Goal: Task Accomplishment & Management: Manage account settings

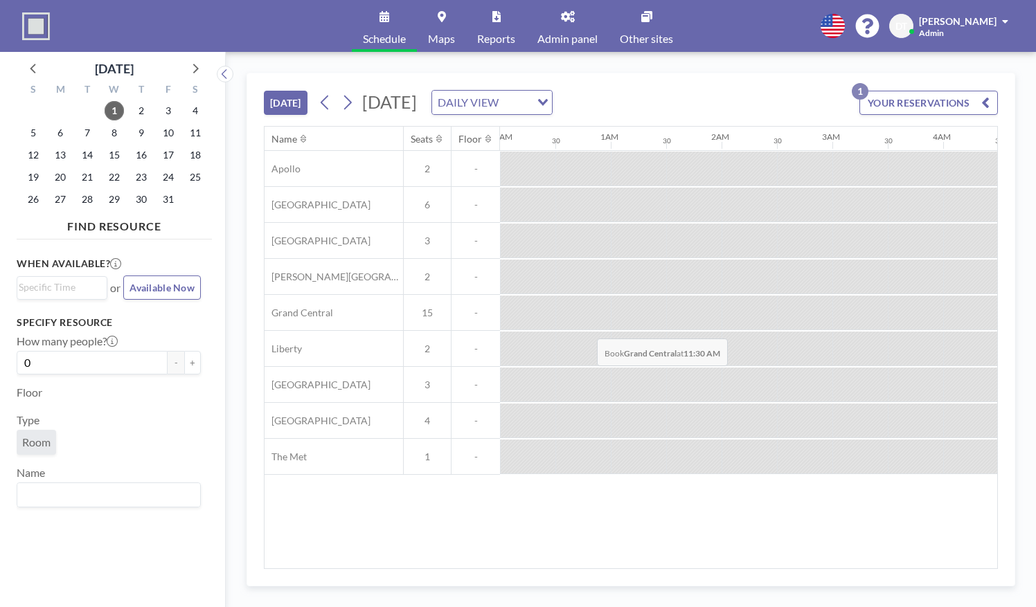
scroll to position [0, 1217]
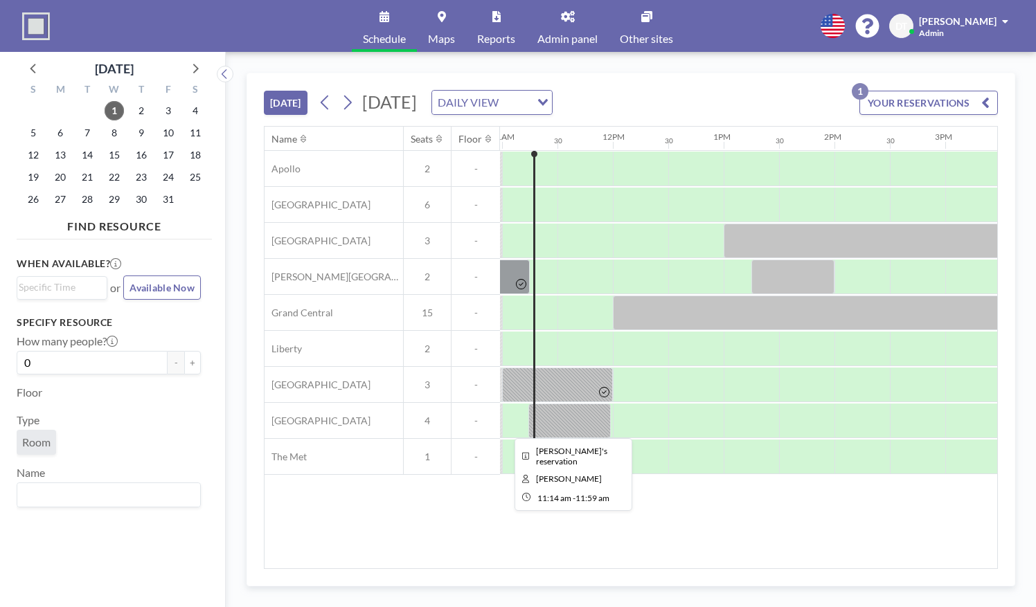
click at [574, 423] on div at bounding box center [570, 421] width 82 height 35
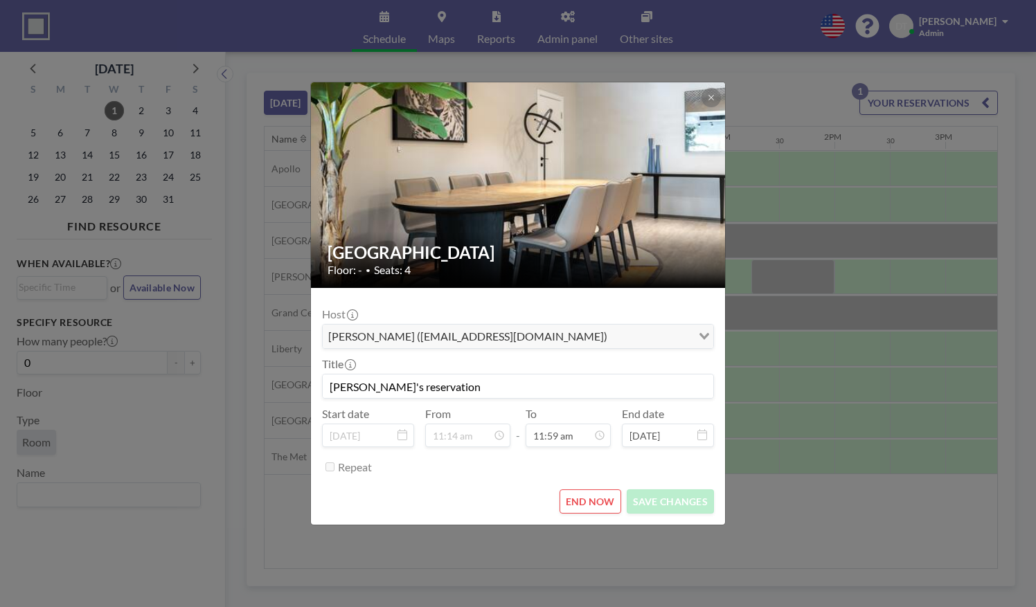
click at [794, 499] on div "[GEOGRAPHIC_DATA] Floor: - • Seats: 4 Host [PERSON_NAME] ([EMAIL_ADDRESS][DOMAI…" at bounding box center [518, 303] width 1036 height 607
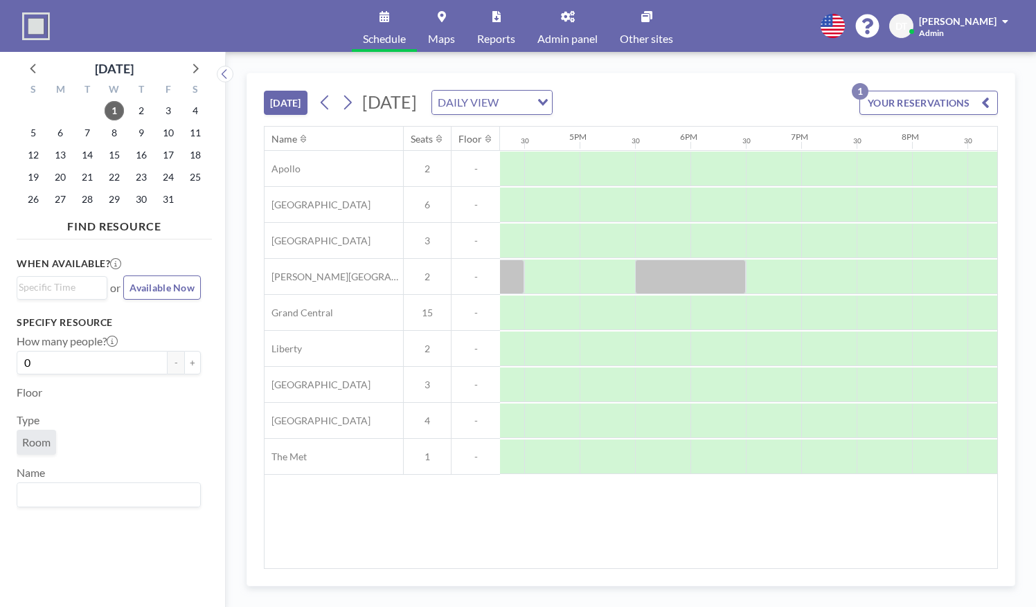
scroll to position [0, 1808]
click at [791, 558] on div "Name Seats Floor 12AM 30 1AM 30 2AM 30 3AM 30 4AM 30 5AM 30 6AM 30 7AM 30 8AM 3…" at bounding box center [631, 348] width 733 height 442
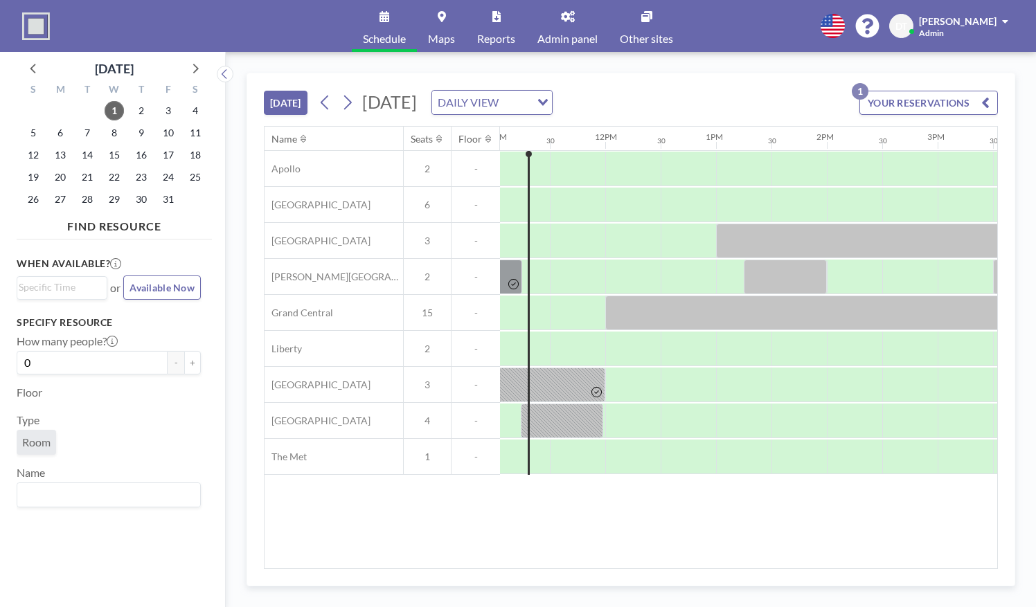
scroll to position [0, 1237]
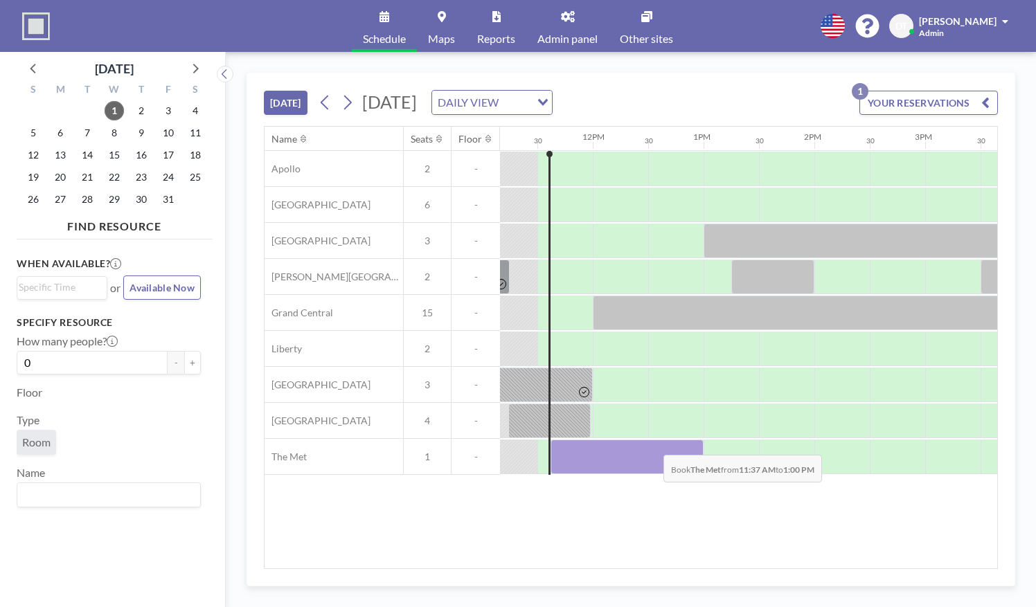
drag, startPoint x: 576, startPoint y: 461, endPoint x: 652, endPoint y: 443, distance: 78.3
click at [652, 443] on div at bounding box center [627, 457] width 153 height 35
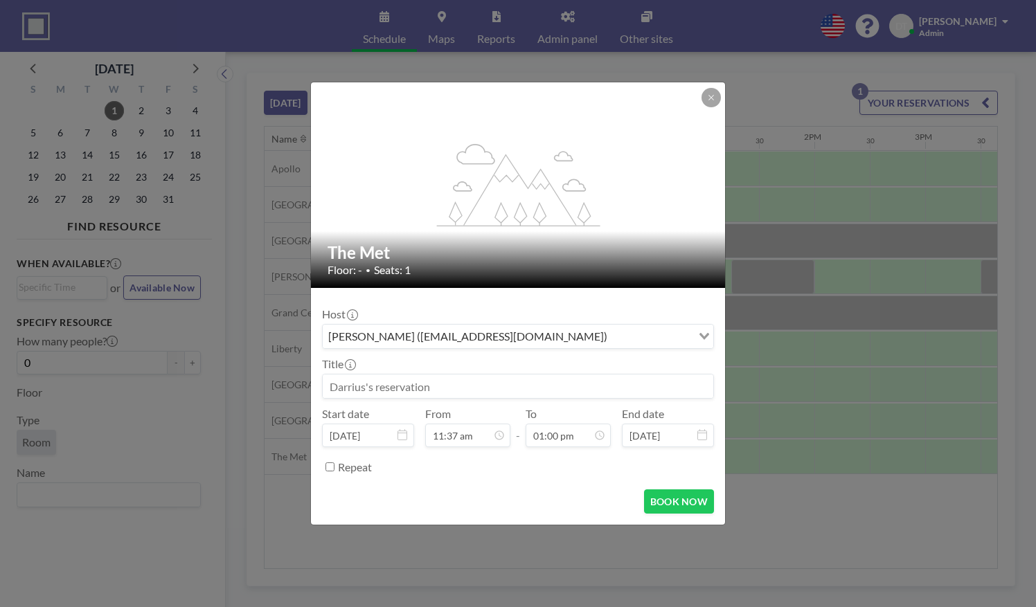
click at [544, 469] on div "Repeat" at bounding box center [526, 467] width 376 height 23
click at [496, 478] on form "Host [PERSON_NAME] ([EMAIL_ADDRESS][DOMAIN_NAME]) Loading... Title Start date […" at bounding box center [518, 406] width 414 height 237
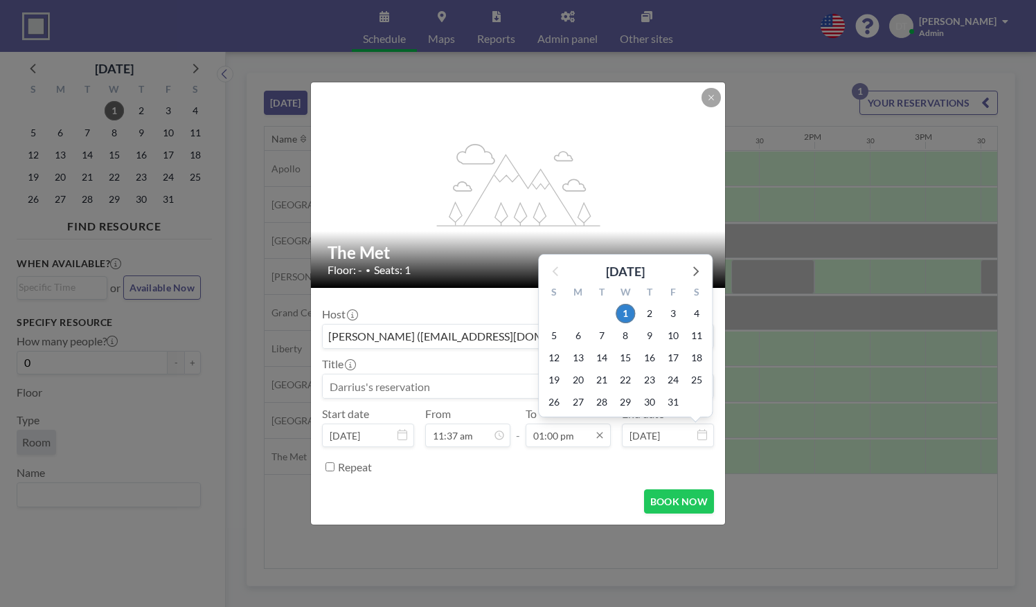
scroll to position [641, 0]
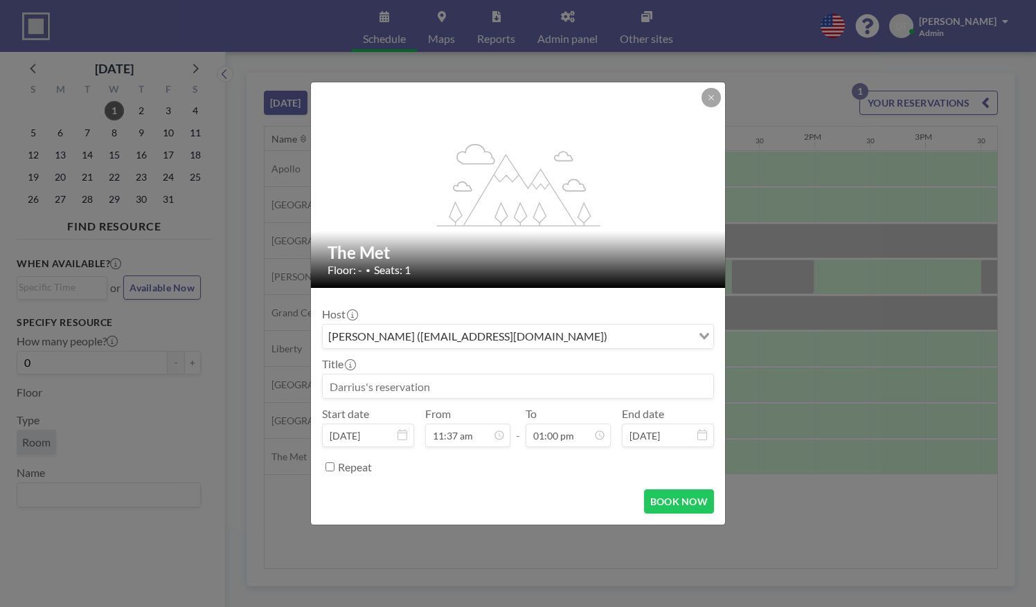
click at [423, 383] on input at bounding box center [518, 387] width 391 height 24
type input "[PERSON_NAME]'s meeting"
click at [681, 501] on button "BOOK NOW" at bounding box center [679, 502] width 70 height 24
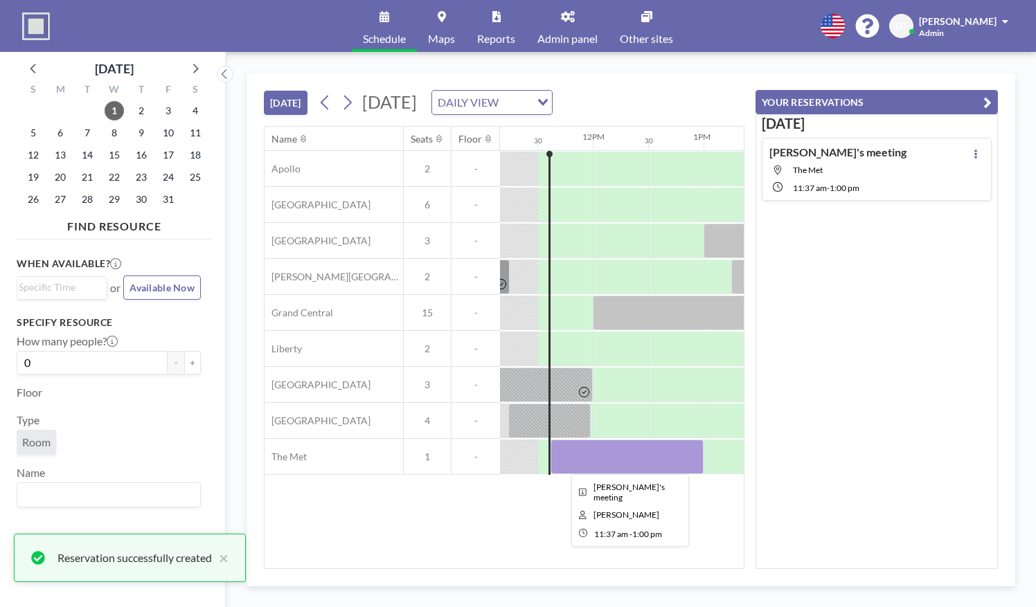
click at [637, 467] on div at bounding box center [627, 457] width 153 height 35
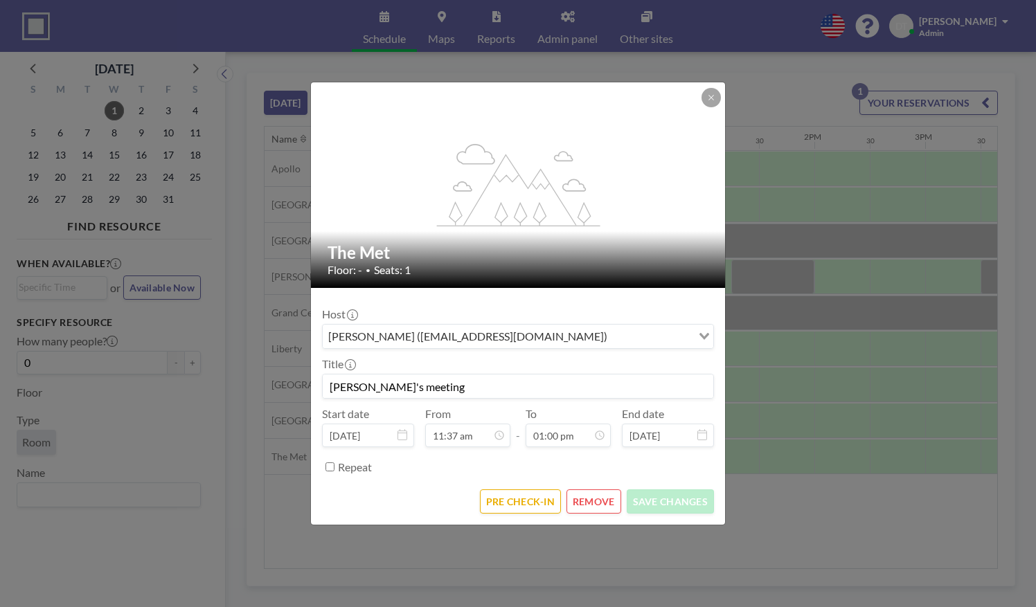
click at [515, 522] on form "Host [PERSON_NAME] ([EMAIL_ADDRESS][DOMAIN_NAME]) Loading... Title [PERSON_NAME…" at bounding box center [518, 406] width 414 height 237
click at [516, 493] on button "PRE CHECK-IN" at bounding box center [520, 502] width 81 height 24
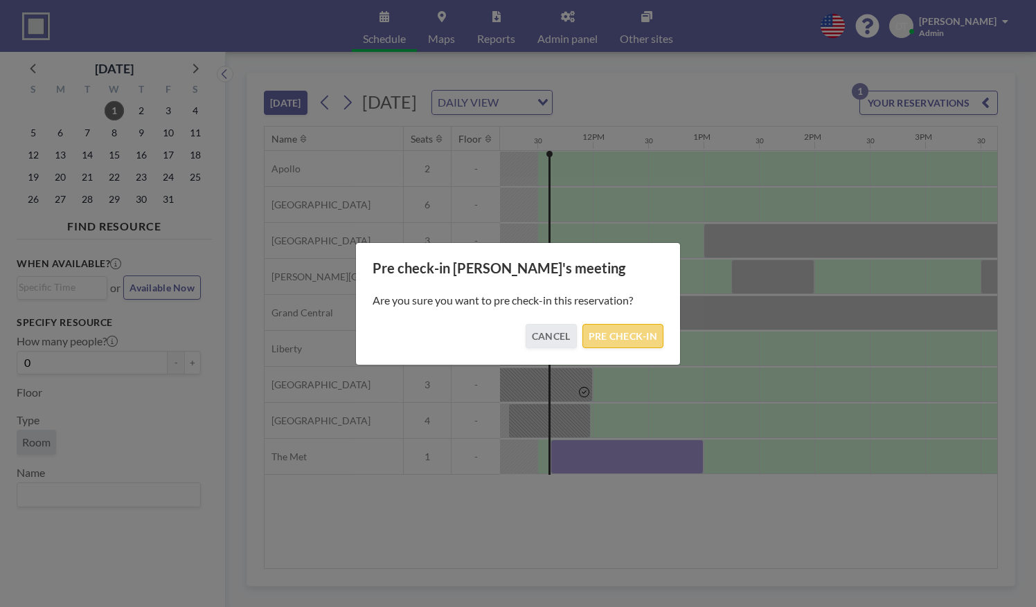
click at [633, 341] on button "PRE CHECK-IN" at bounding box center [623, 336] width 81 height 24
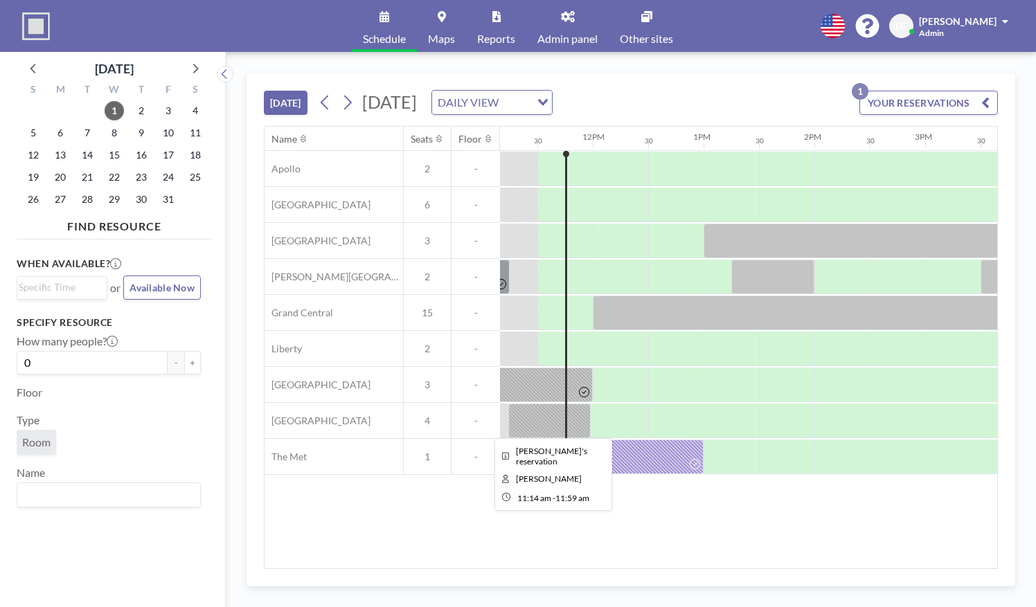
click at [532, 414] on div at bounding box center [549, 421] width 82 height 35
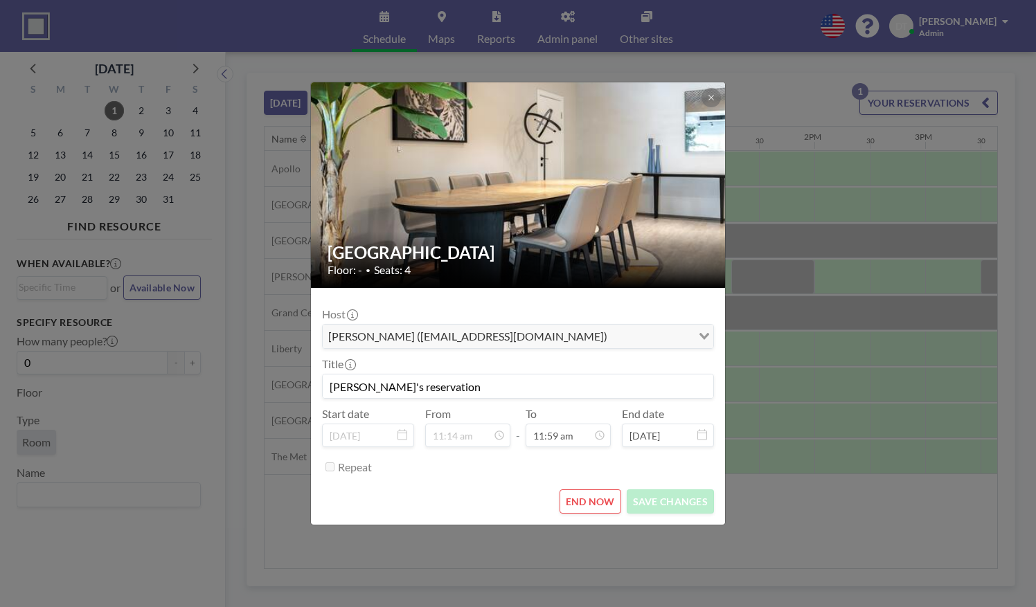
click at [808, 508] on div "[GEOGRAPHIC_DATA] Floor: - • Seats: 4 Host [PERSON_NAME] ([EMAIL_ADDRESS][DOMAI…" at bounding box center [518, 303] width 1036 height 607
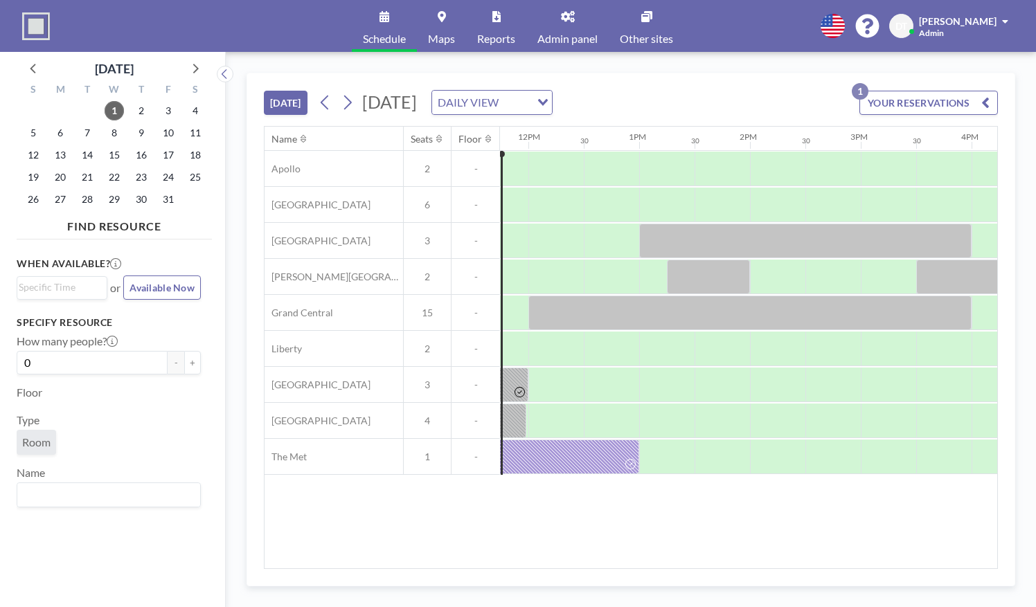
scroll to position [0, 1304]
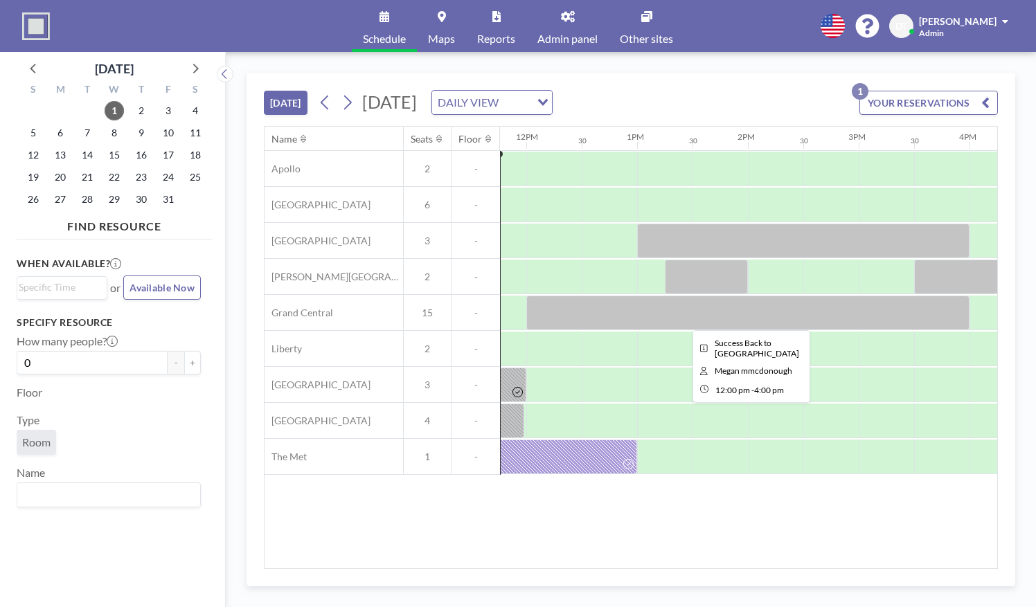
click at [576, 303] on div at bounding box center [747, 313] width 443 height 35
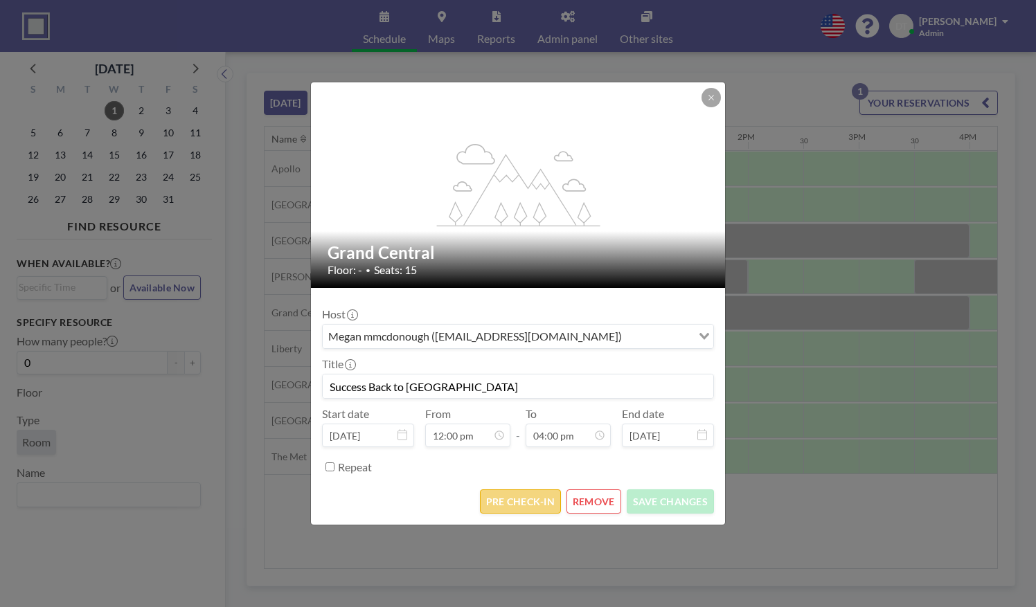
click at [508, 499] on button "PRE CHECK-IN" at bounding box center [520, 502] width 81 height 24
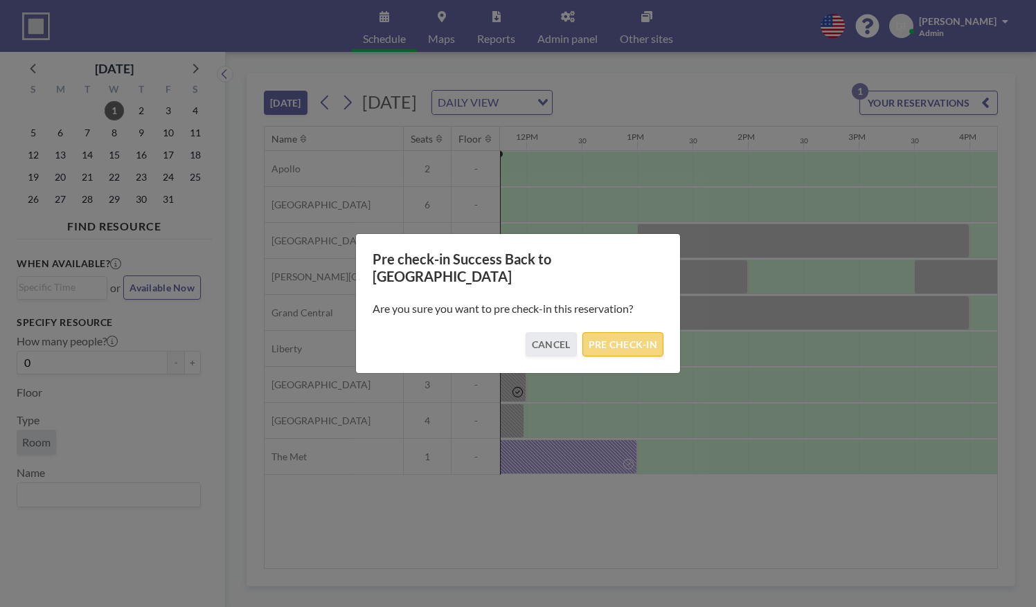
click at [628, 332] on button "PRE CHECK-IN" at bounding box center [623, 344] width 81 height 24
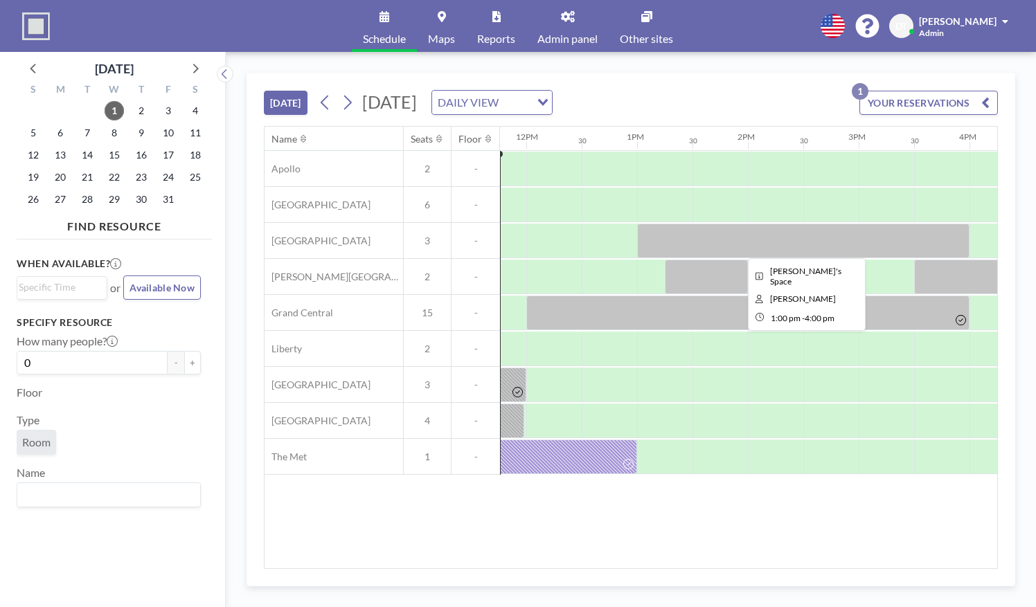
click at [745, 238] on div at bounding box center [803, 241] width 332 height 35
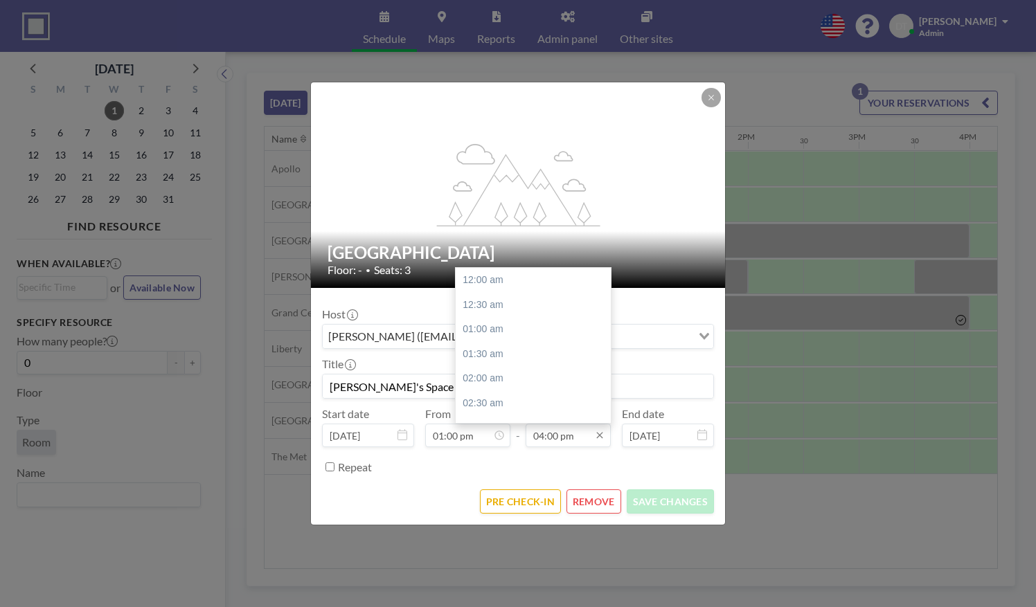
scroll to position [789, 0]
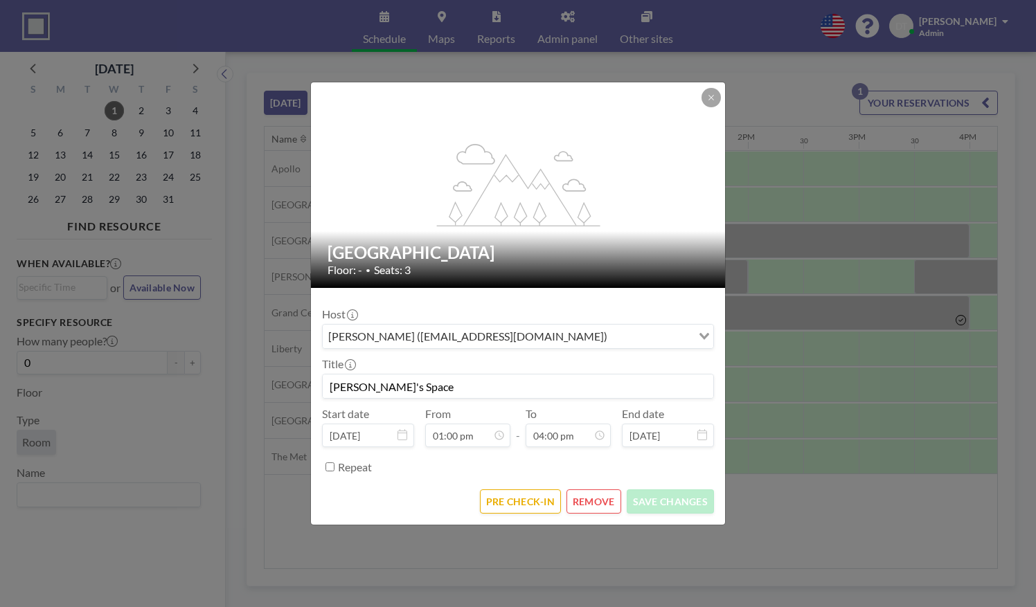
click at [838, 387] on div "flex-grow: 1.2; [GEOGRAPHIC_DATA] Floor: - • Seats: 3 Host [PERSON_NAME] ([EMAI…" at bounding box center [518, 303] width 1036 height 607
